Goal: Entertainment & Leisure: Consume media (video, audio)

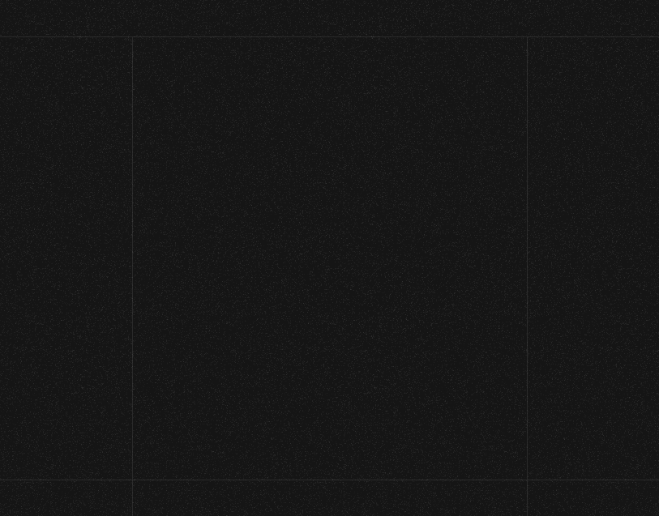
scroll to position [349, 0]
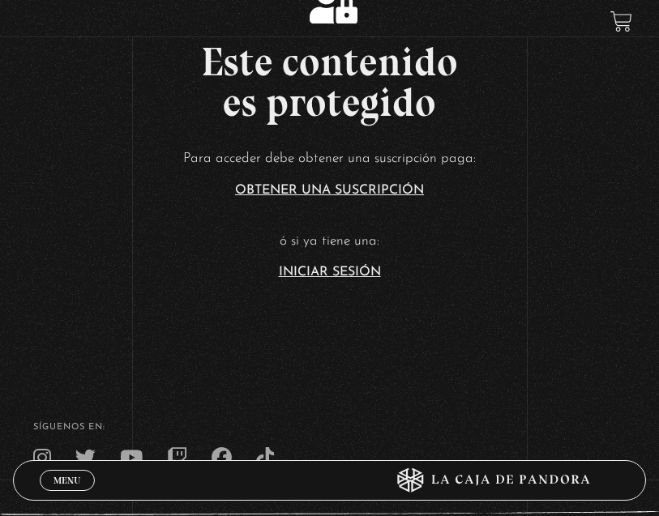
click at [365, 279] on link "Iniciar Sesión" at bounding box center [330, 272] width 102 height 13
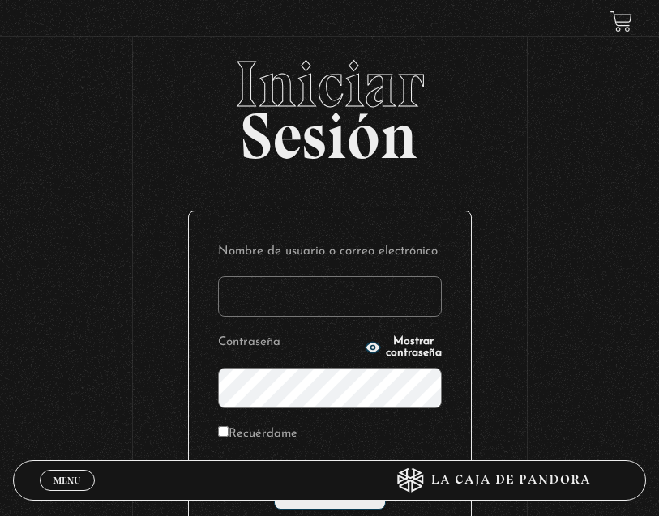
type input "johrcardosa@gmail.com"
click at [329, 493] on input "Acceder" at bounding box center [330, 489] width 112 height 41
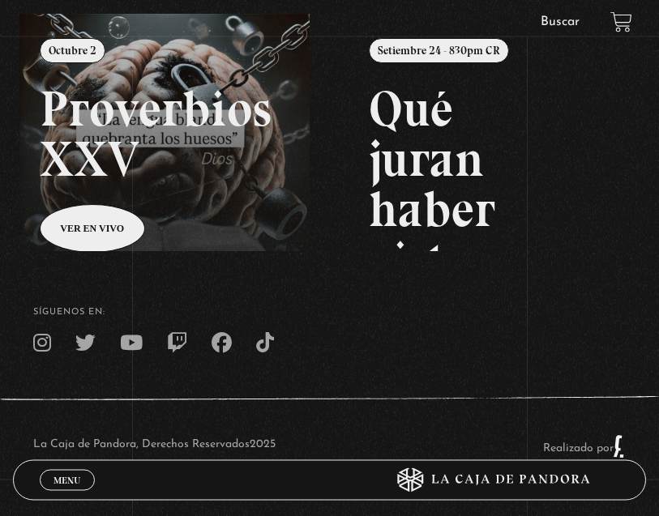
scroll to position [226, 0]
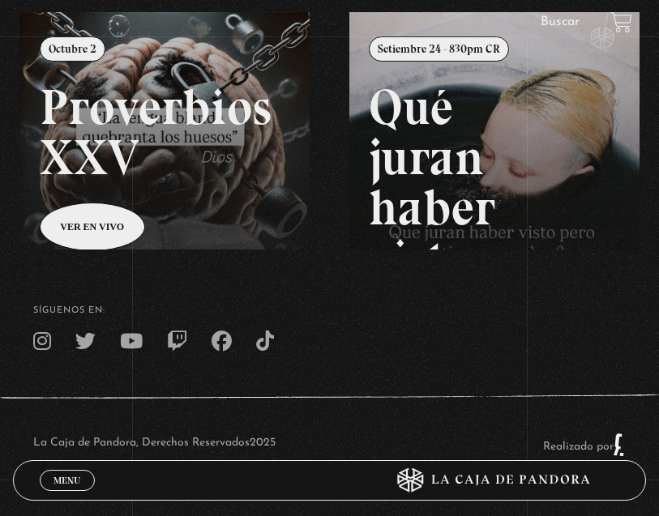
click at [64, 500] on div "Menu Cerrar" at bounding box center [198, 480] width 316 height 39
click at [65, 485] on span "Menu" at bounding box center [66, 481] width 27 height 10
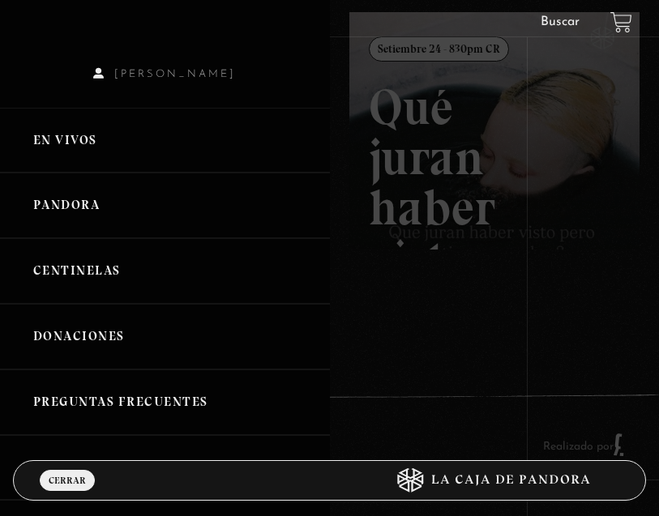
click at [80, 205] on link "Pandora" at bounding box center [165, 206] width 330 height 66
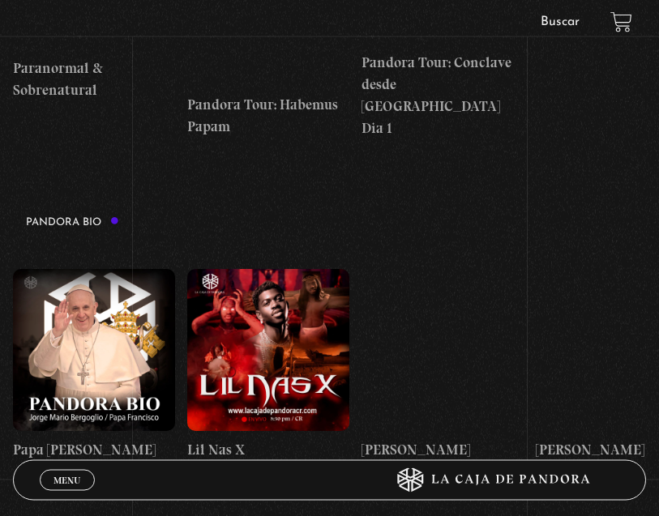
scroll to position [1852, 0]
